Goal: Information Seeking & Learning: Learn about a topic

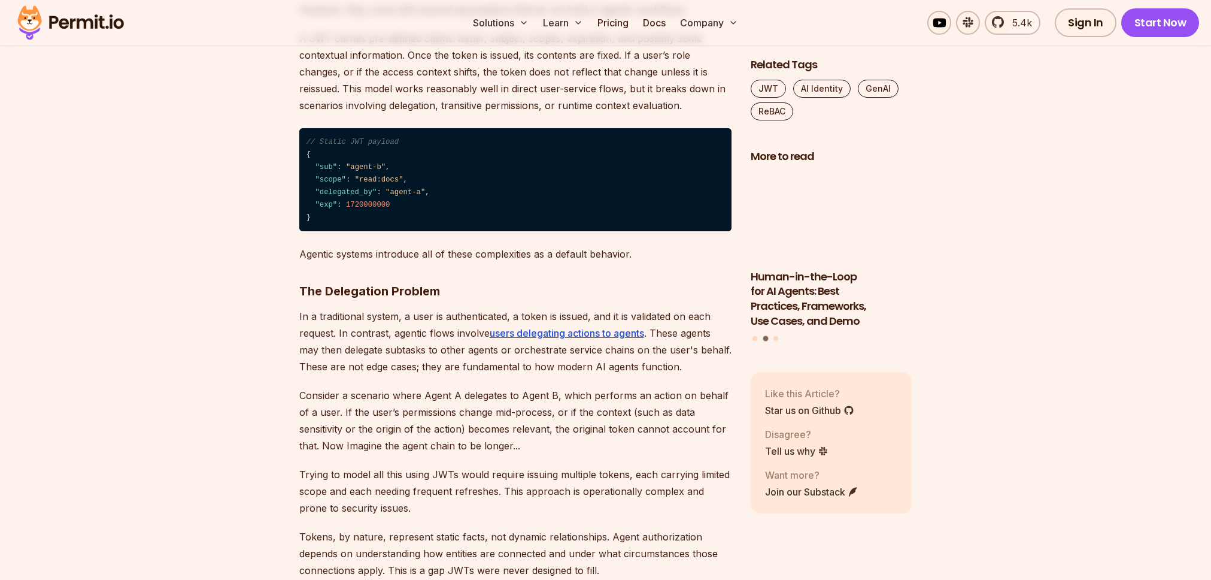
scroll to position [948, 0]
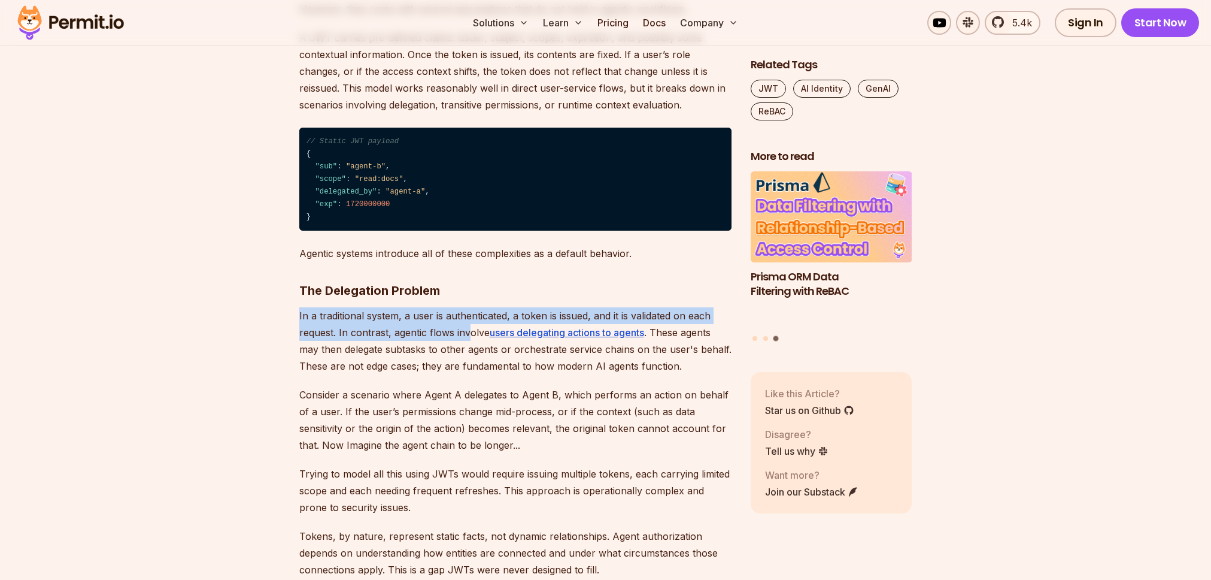
drag, startPoint x: 457, startPoint y: 298, endPoint x: 466, endPoint y: 334, distance: 37.0
click at [466, 334] on p "In a traditional system, a user is authenticated, a token is issued, and it is …" at bounding box center [515, 340] width 432 height 67
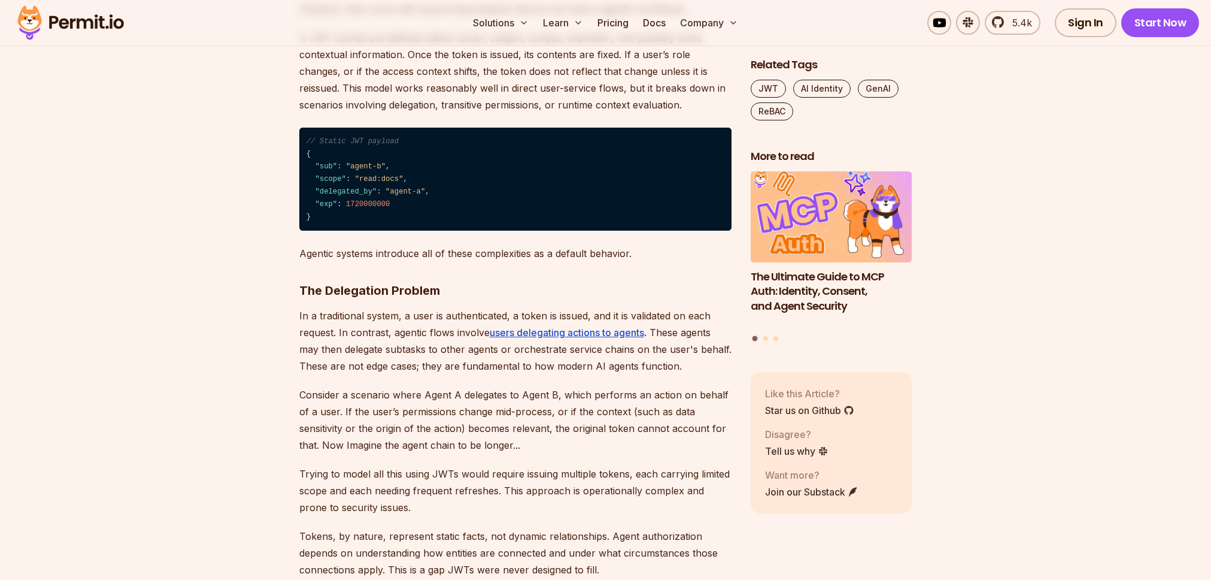
click at [509, 432] on p "Consider a scenario where Agent A delegates to Agent B, which performs an actio…" at bounding box center [515, 419] width 432 height 67
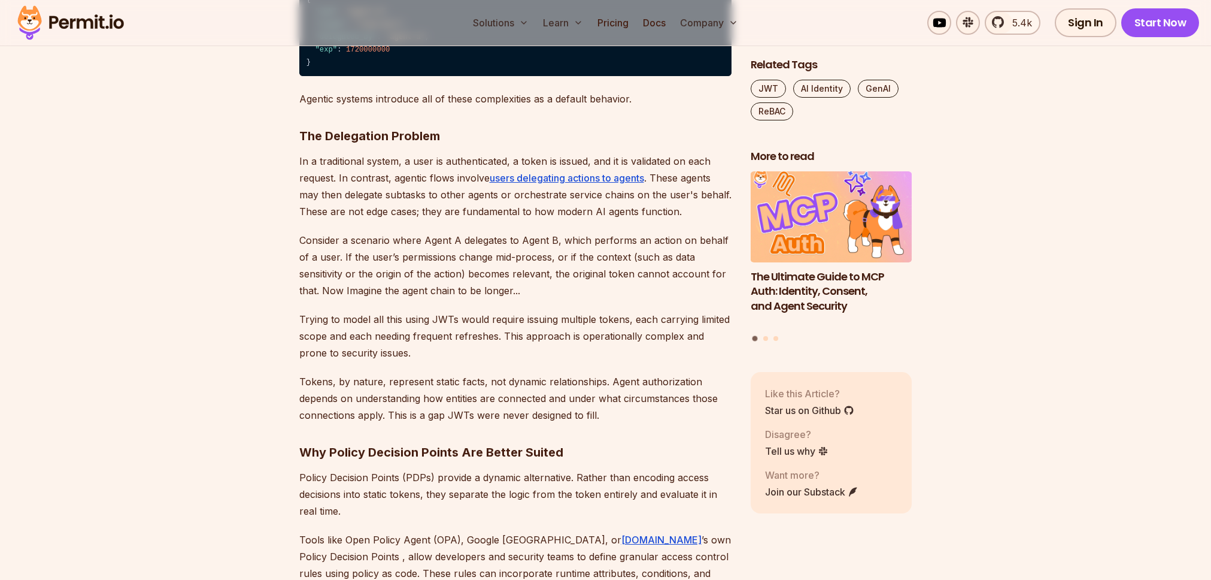
scroll to position [1106, 0]
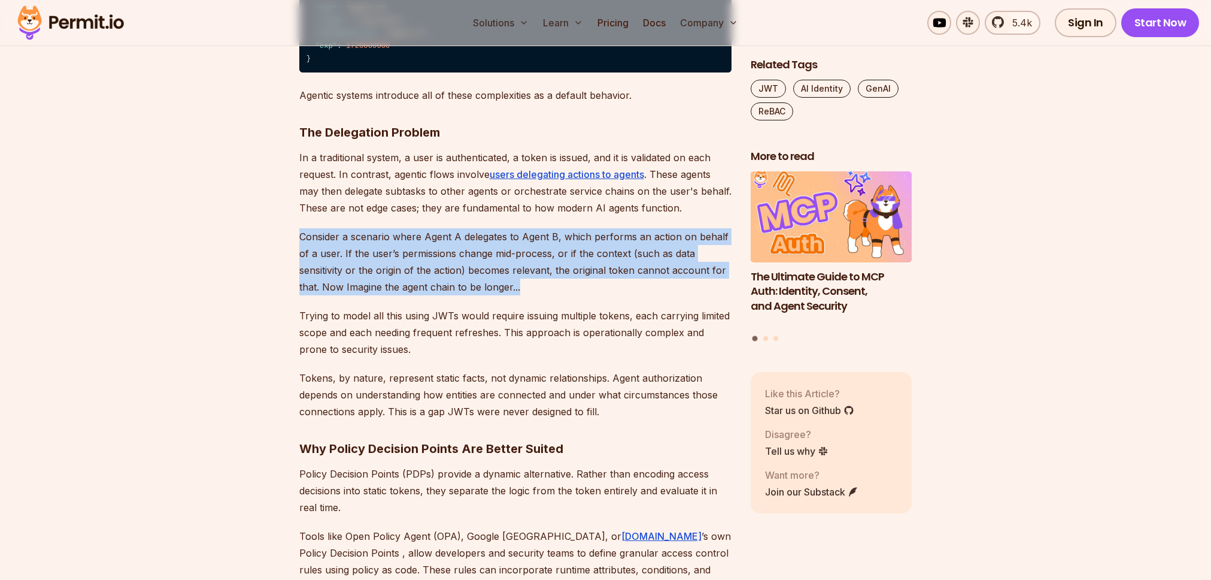
drag, startPoint x: 448, startPoint y: 220, endPoint x: 559, endPoint y: 288, distance: 130.1
click at [559, 288] on p "Consider a scenario where Agent A delegates to Agent B, which performs an actio…" at bounding box center [515, 261] width 432 height 67
drag, startPoint x: 571, startPoint y: 288, endPoint x: 348, endPoint y: 221, distance: 232.6
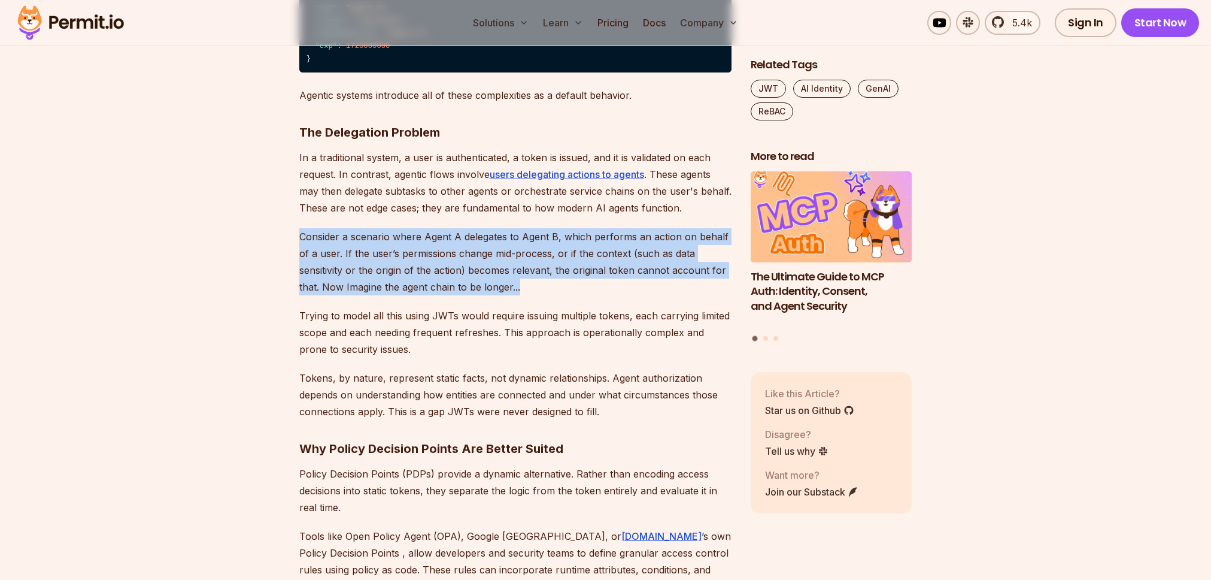
drag, startPoint x: 339, startPoint y: 221, endPoint x: 524, endPoint y: 292, distance: 198.0
click at [524, 292] on p "Consider a scenario where Agent A delegates to Agent B, which performs an actio…" at bounding box center [515, 261] width 432 height 67
drag, startPoint x: 532, startPoint y: 292, endPoint x: 427, endPoint y: 226, distance: 123.7
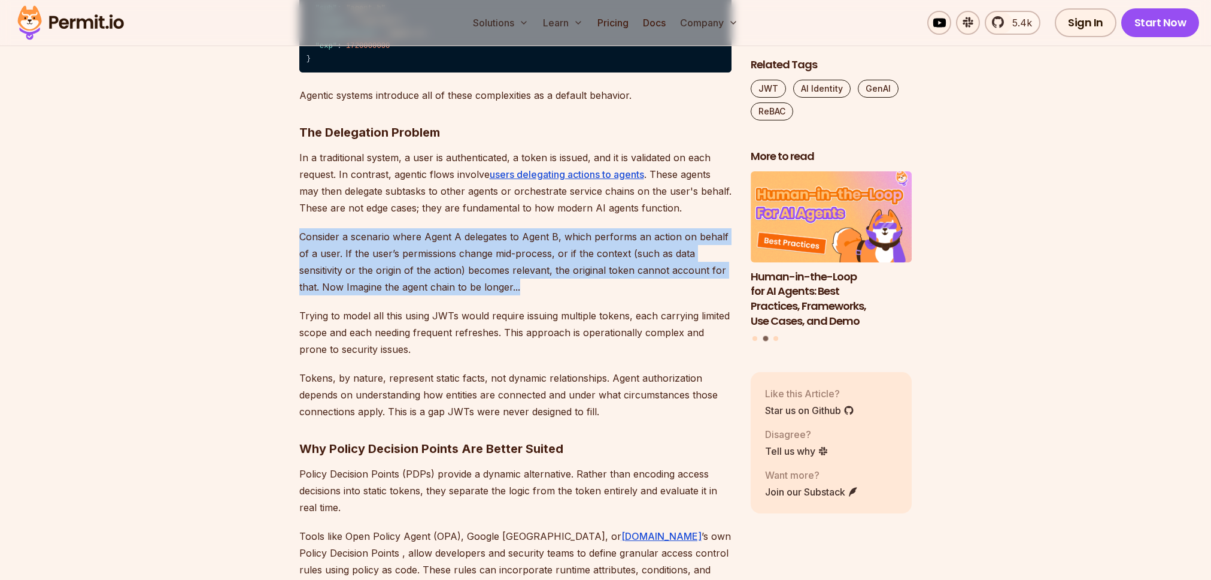
drag, startPoint x: 387, startPoint y: 226, endPoint x: 530, endPoint y: 290, distance: 156.8
click at [530, 290] on p "Consider a scenario where Agent A delegates to Agent B, which performs an actio…" at bounding box center [515, 261] width 432 height 67
drag, startPoint x: 551, startPoint y: 290, endPoint x: 413, endPoint y: 223, distance: 153.4
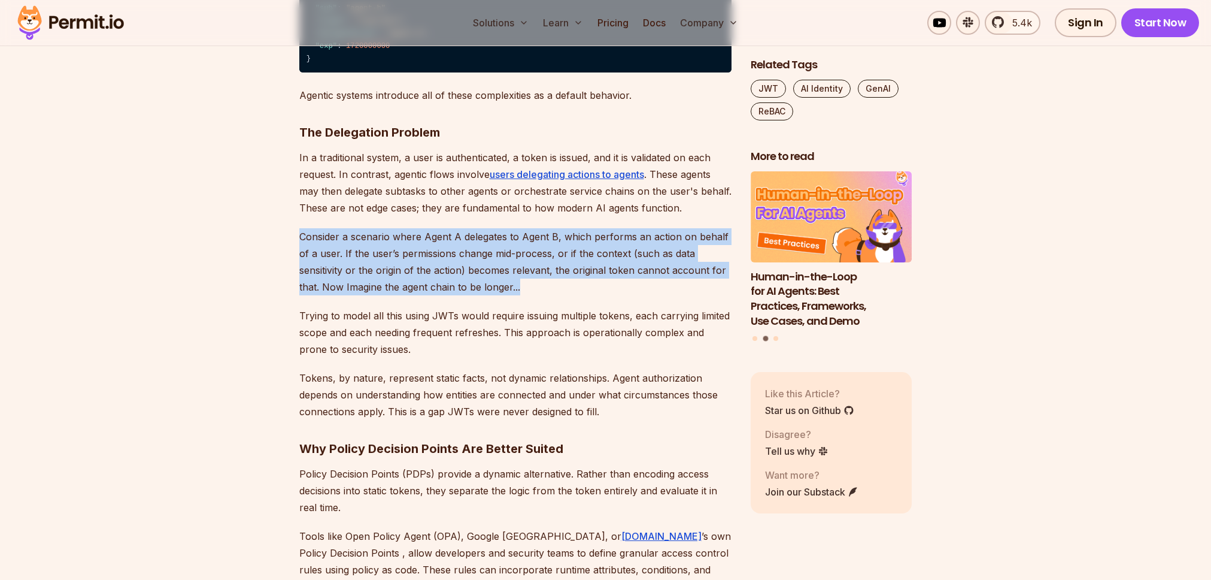
drag, startPoint x: 392, startPoint y: 223, endPoint x: 548, endPoint y: 288, distance: 169.3
click at [548, 288] on p "Consider a scenario where Agent A delegates to Agent B, which performs an actio…" at bounding box center [515, 261] width 432 height 67
drag, startPoint x: 565, startPoint y: 289, endPoint x: 362, endPoint y: 223, distance: 214.1
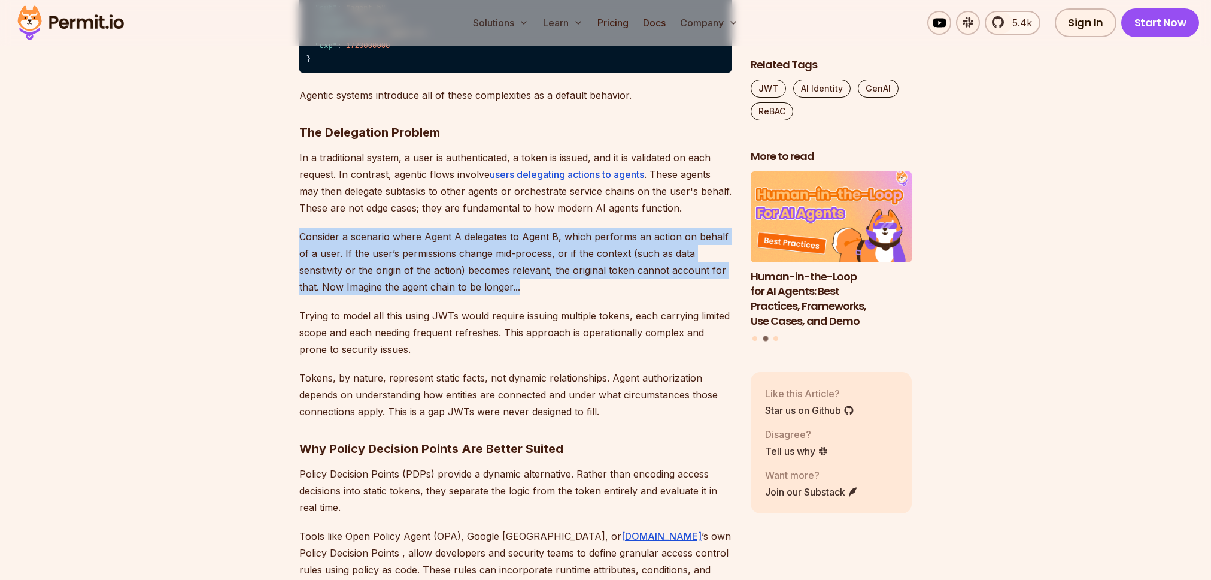
drag, startPoint x: 358, startPoint y: 223, endPoint x: 526, endPoint y: 292, distance: 181.4
click at [526, 292] on p "Consider a scenario where Agent A delegates to Agent B, which performs an actio…" at bounding box center [515, 261] width 432 height 67
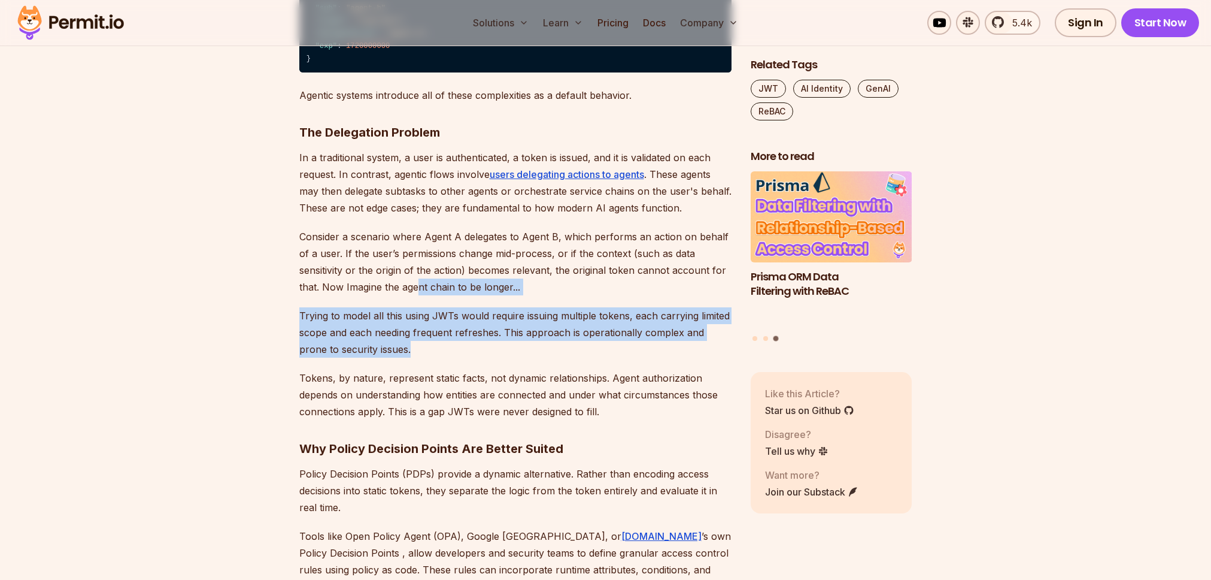
drag, startPoint x: 417, startPoint y: 291, endPoint x: 542, endPoint y: 350, distance: 138.7
click at [542, 350] on p "Trying to model all this using JWTs would require issuing multiple tokens, each…" at bounding box center [515, 332] width 432 height 50
drag, startPoint x: 542, startPoint y: 350, endPoint x: 594, endPoint y: 282, distance: 85.4
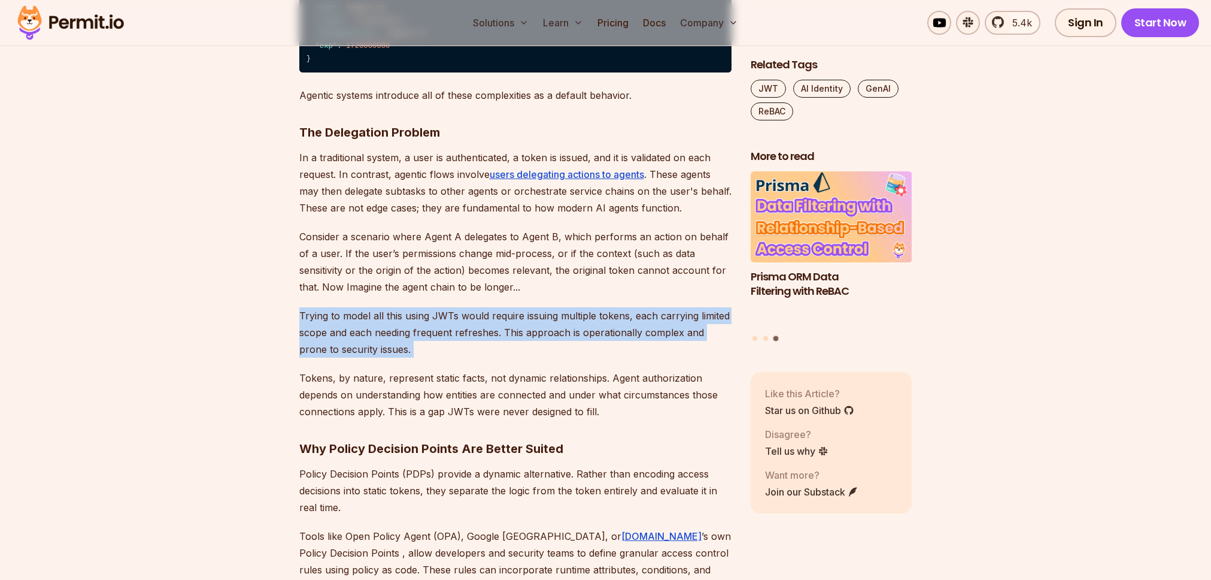
click at [594, 282] on p "Consider a scenario where Agent A delegates to Agent B, which performs an actio…" at bounding box center [515, 261] width 432 height 67
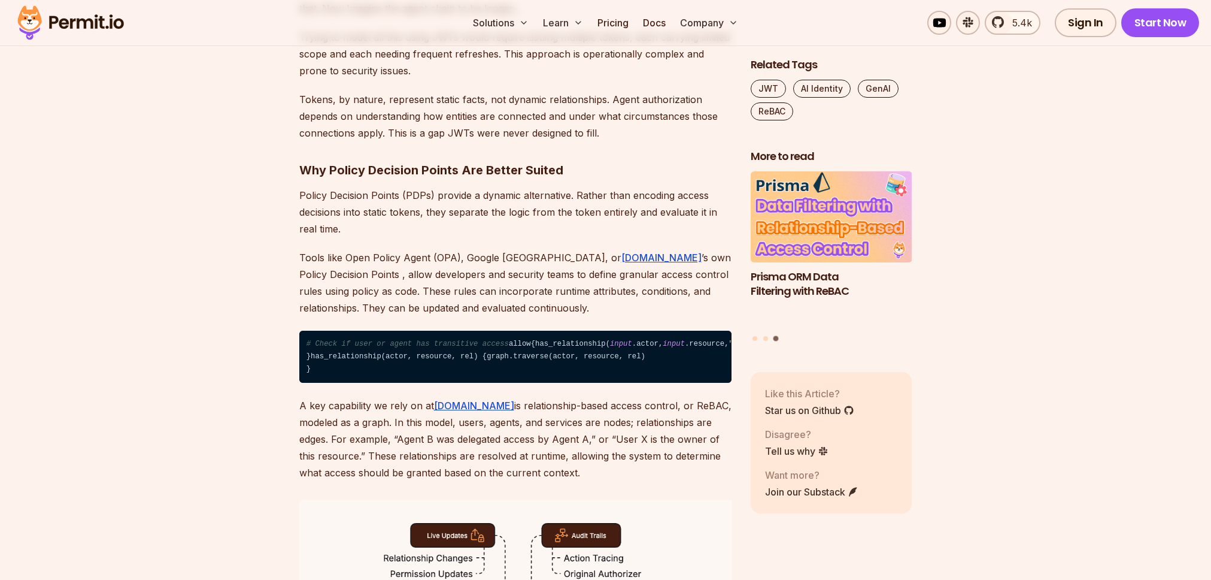
scroll to position [1403, 0]
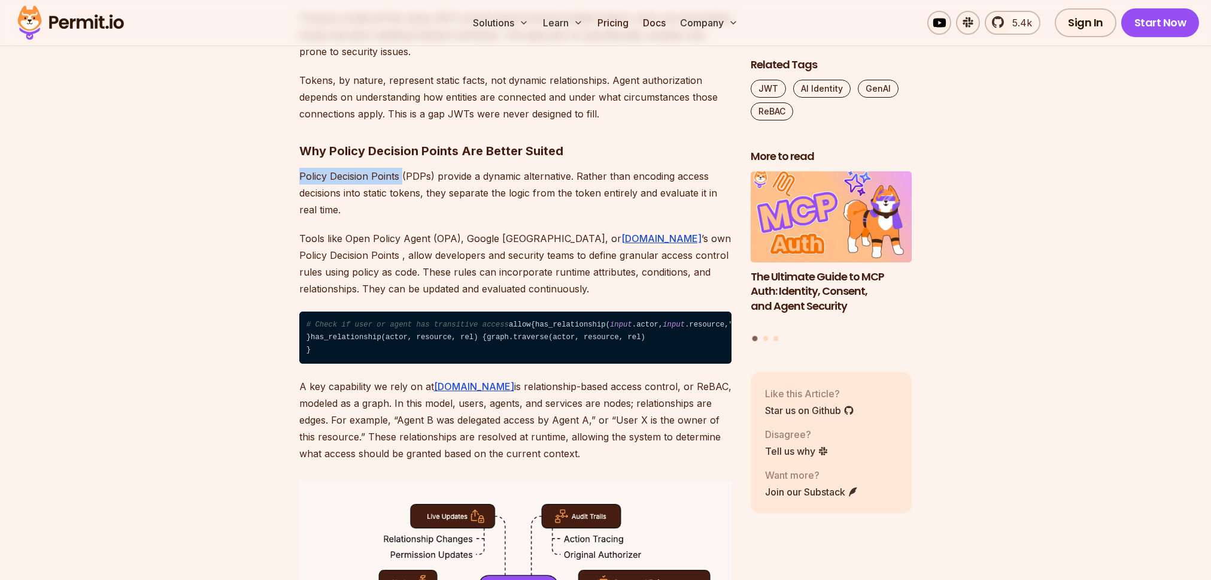
drag, startPoint x: 299, startPoint y: 171, endPoint x: 400, endPoint y: 173, distance: 100.6
click at [400, 173] on p "Policy Decision Points (PDPs) provide a dynamic alternative. Rather than encodi…" at bounding box center [515, 193] width 432 height 50
copy p "Policy Decision Points"
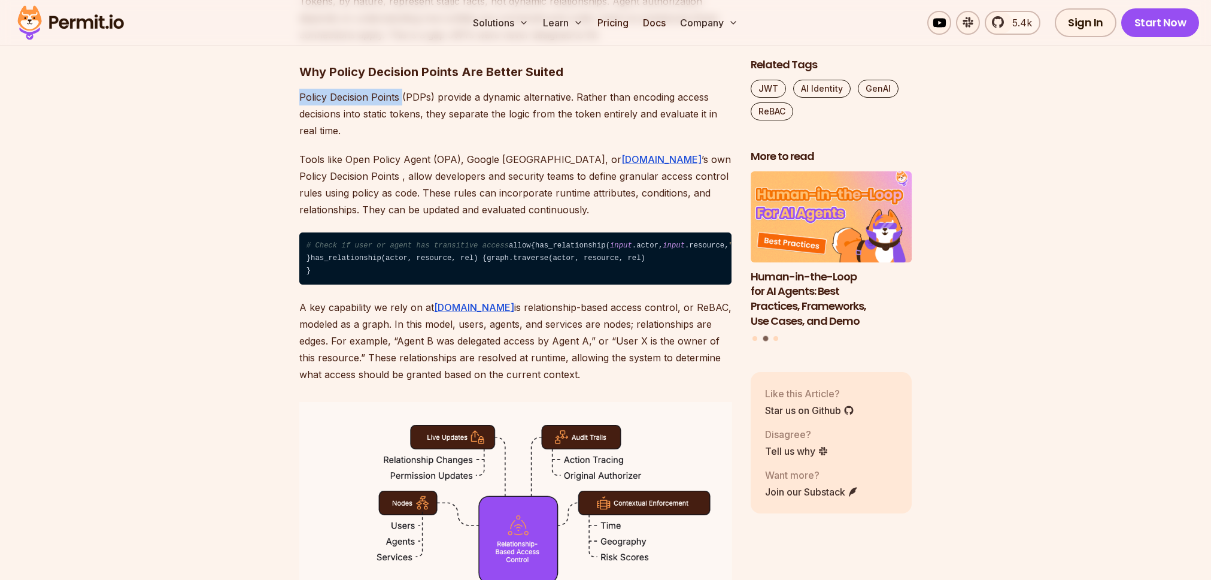
scroll to position [1455, 0]
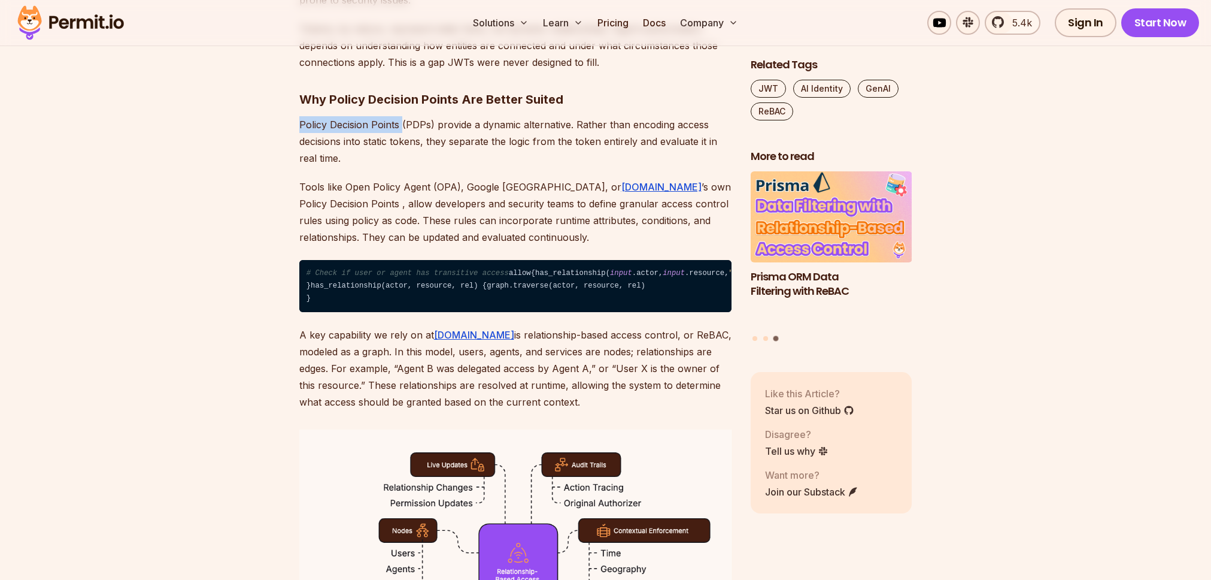
copy p "Policy Decision Points"
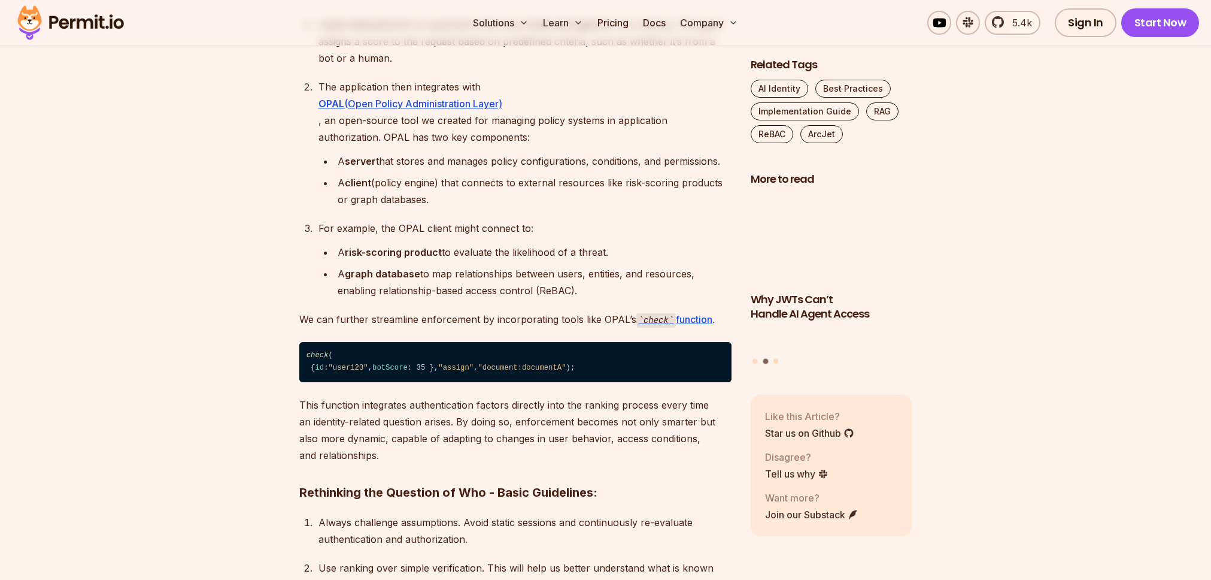
scroll to position [3674, 0]
